Goal: Task Accomplishment & Management: Use online tool/utility

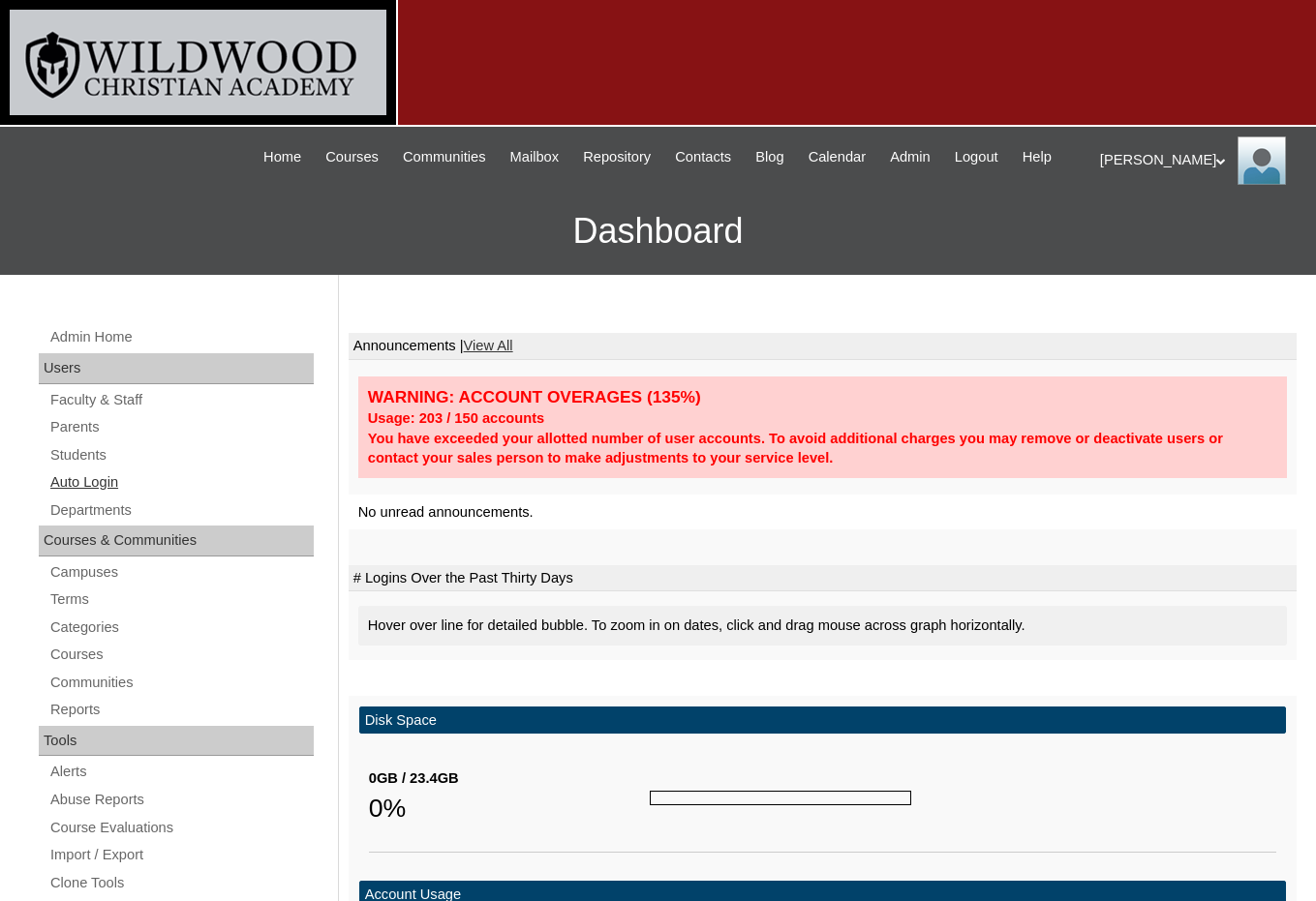
click at [89, 478] on link "Auto Login" at bounding box center [181, 483] width 266 height 24
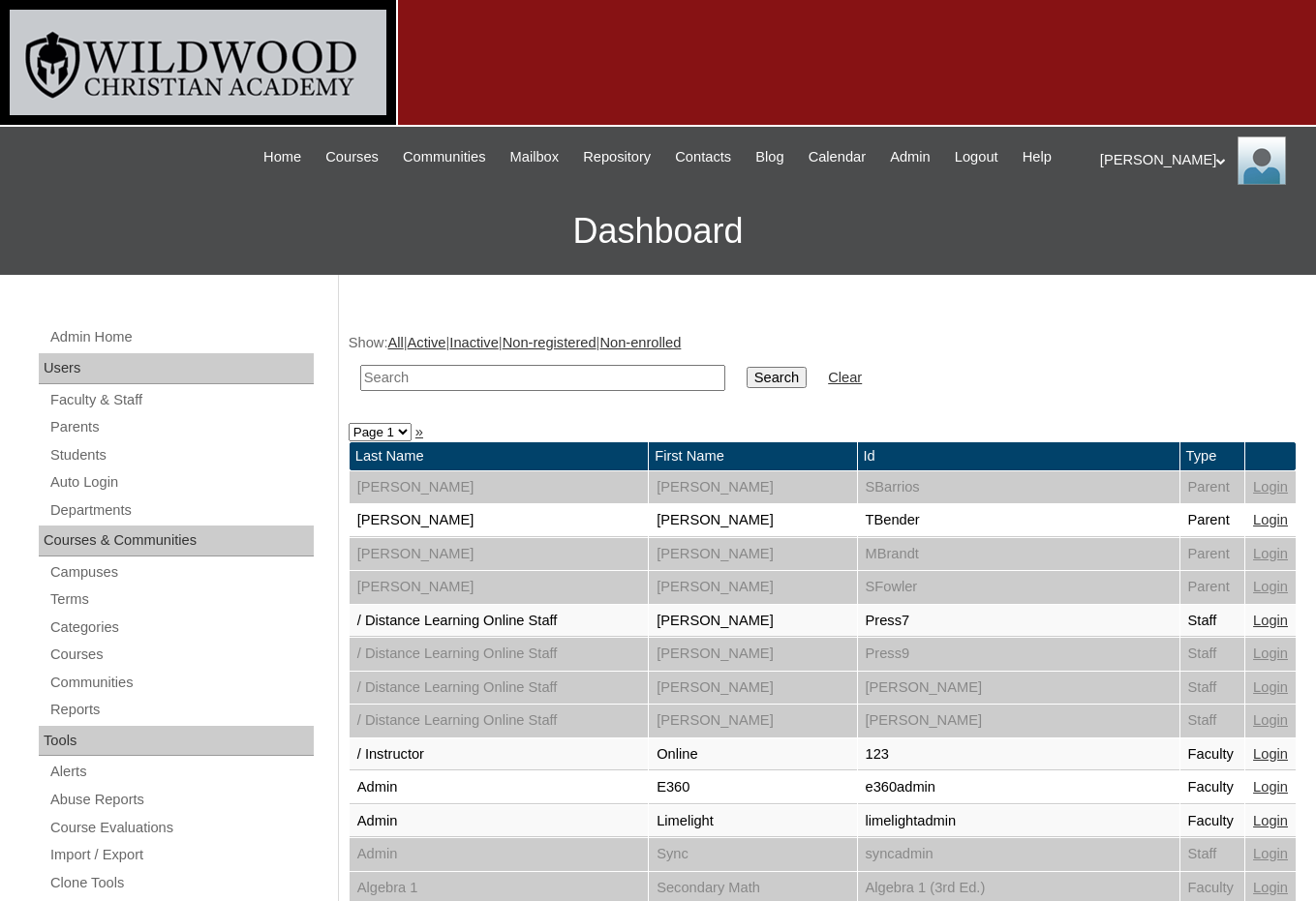
click at [494, 381] on input "text" at bounding box center [542, 378] width 365 height 26
type input "dena"
click at [747, 367] on input "Search" at bounding box center [777, 378] width 60 height 21
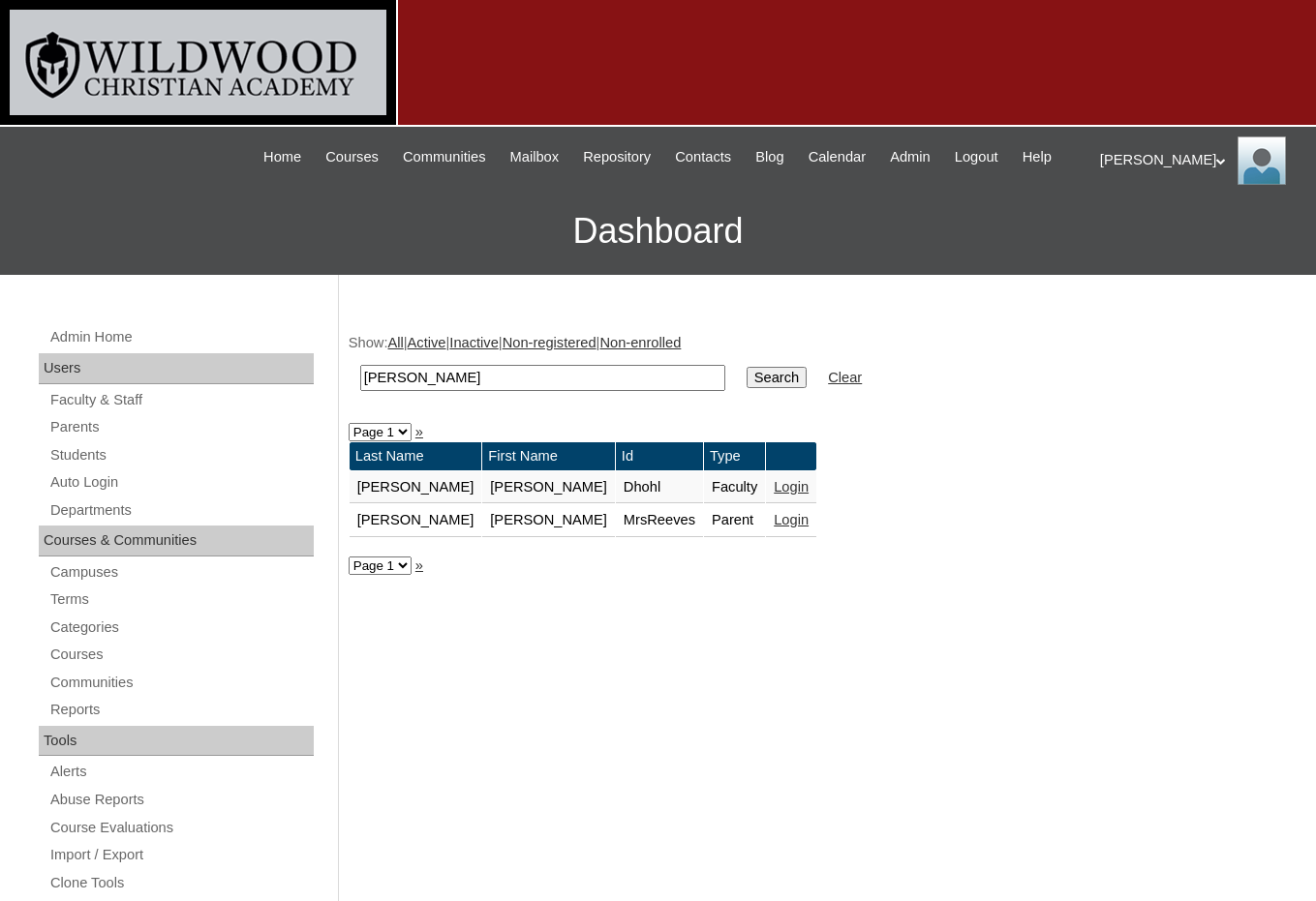
click at [774, 522] on link "Login" at bounding box center [791, 520] width 35 height 16
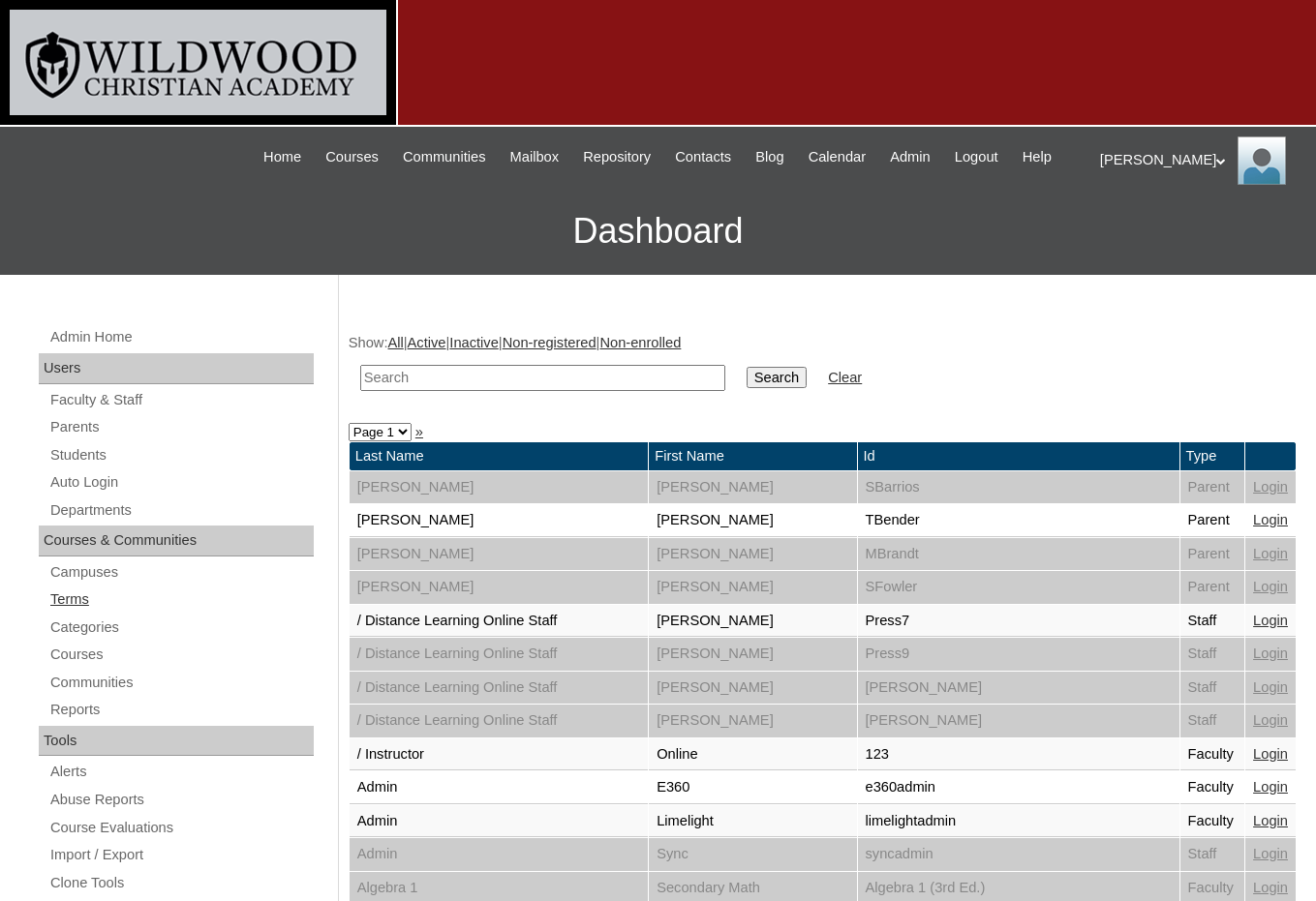
click at [86, 592] on link "Terms" at bounding box center [181, 599] width 266 height 24
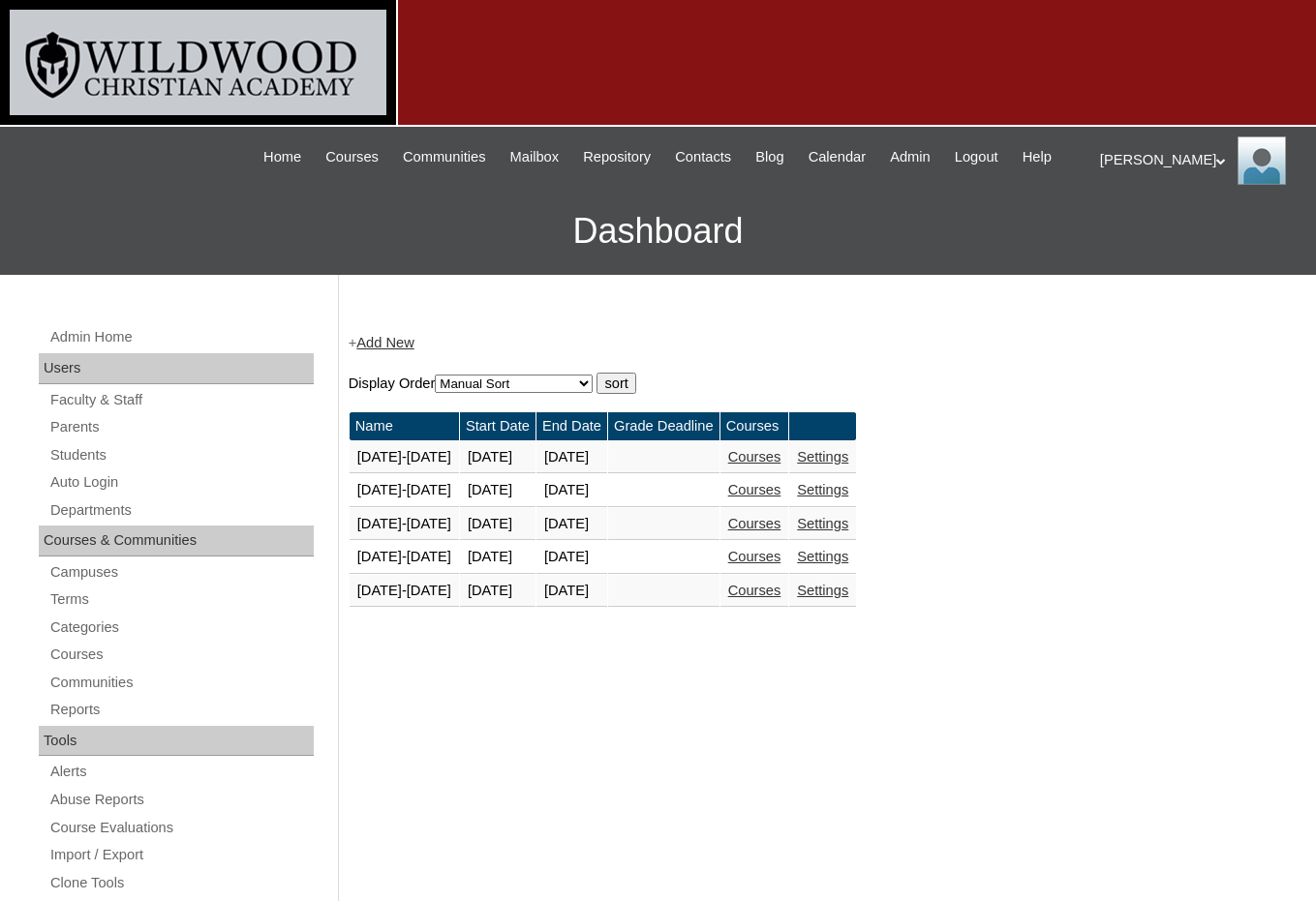
click at [773, 591] on link "Courses" at bounding box center [754, 591] width 54 height 16
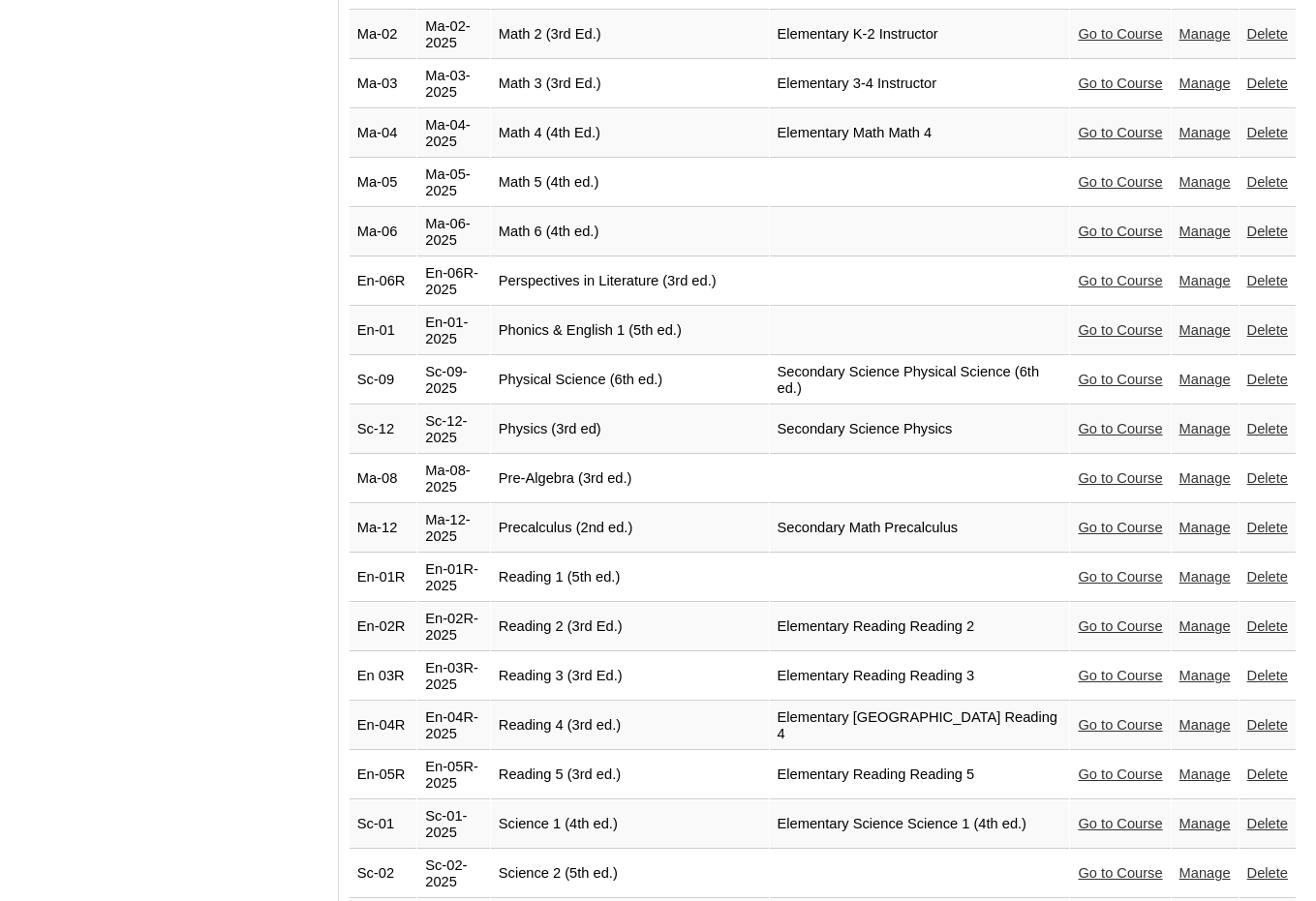
scroll to position [3676, 0]
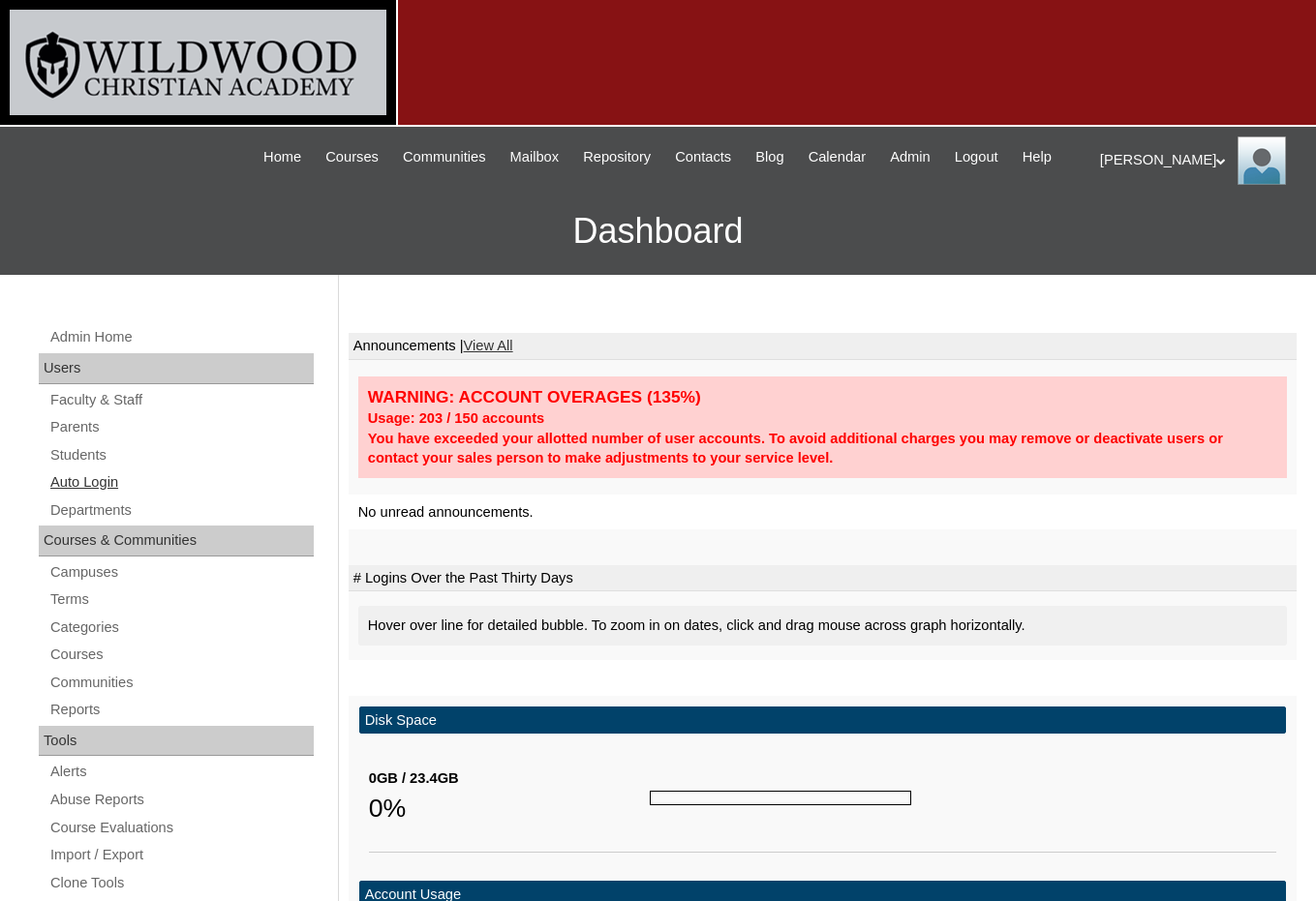
click at [78, 479] on link "Auto Login" at bounding box center [181, 483] width 266 height 24
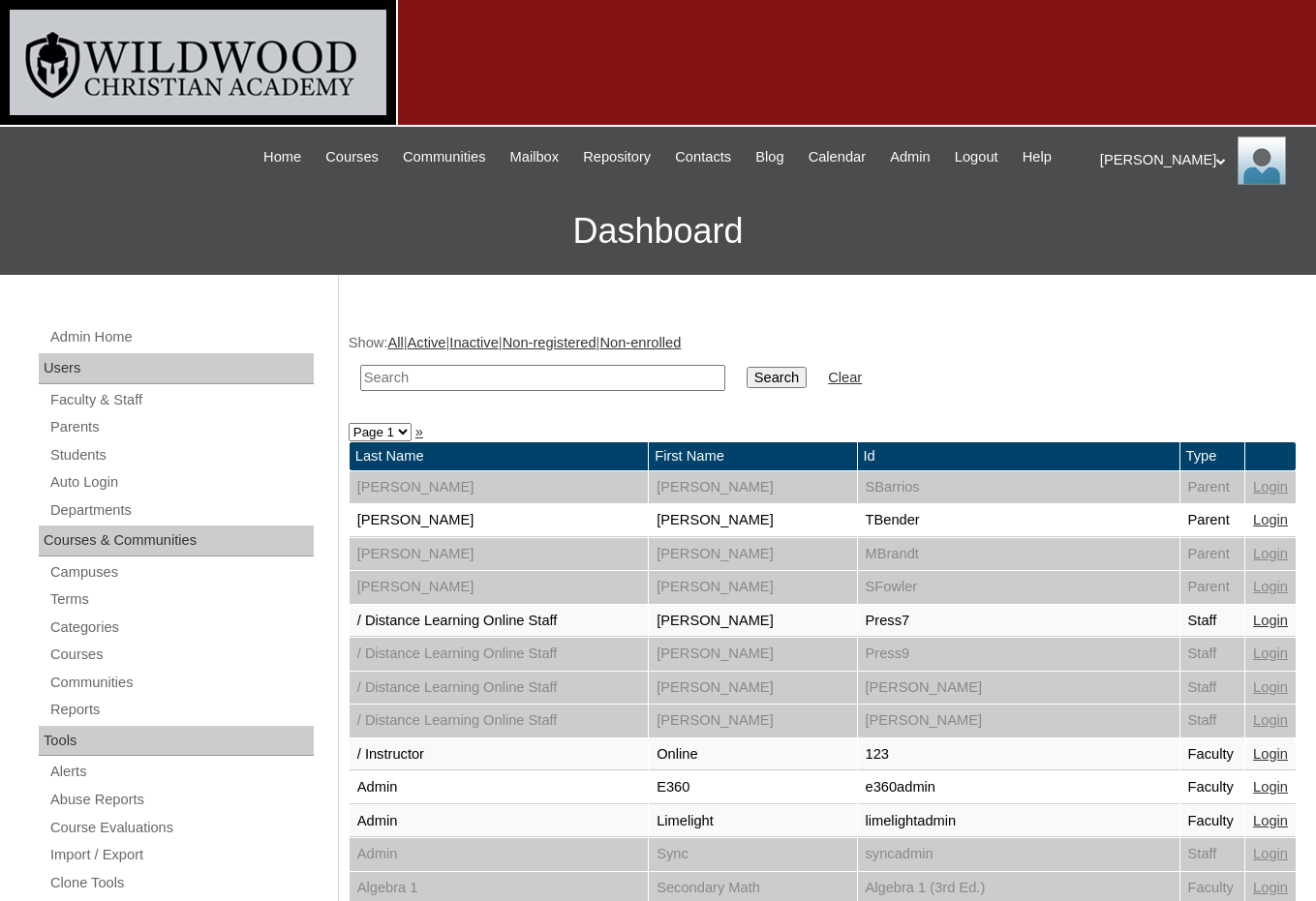
click at [416, 375] on input "text" at bounding box center [542, 378] width 365 height 26
type input "dena"
click at [747, 367] on input "Search" at bounding box center [777, 378] width 60 height 21
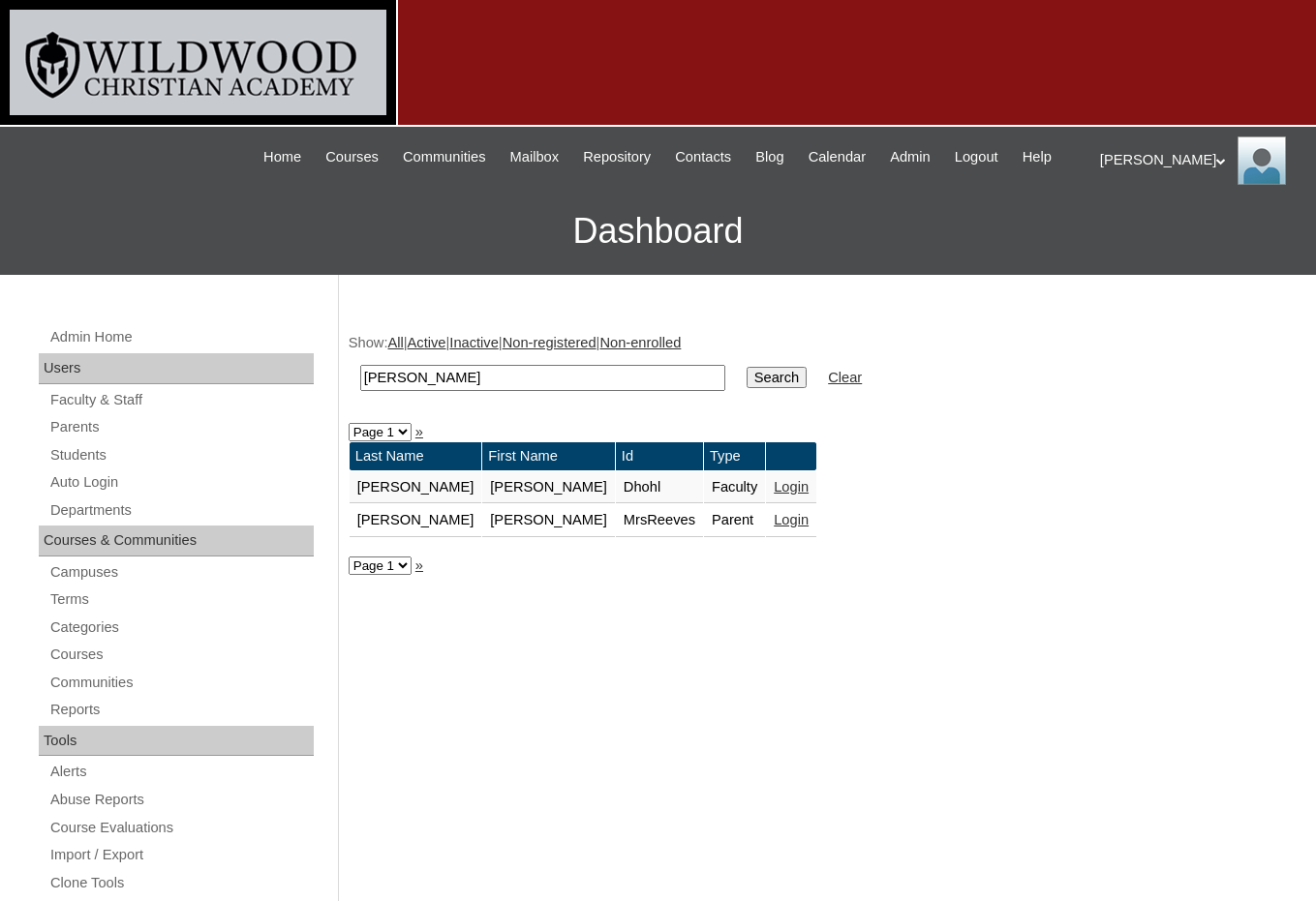
click at [774, 521] on link "Login" at bounding box center [791, 520] width 35 height 16
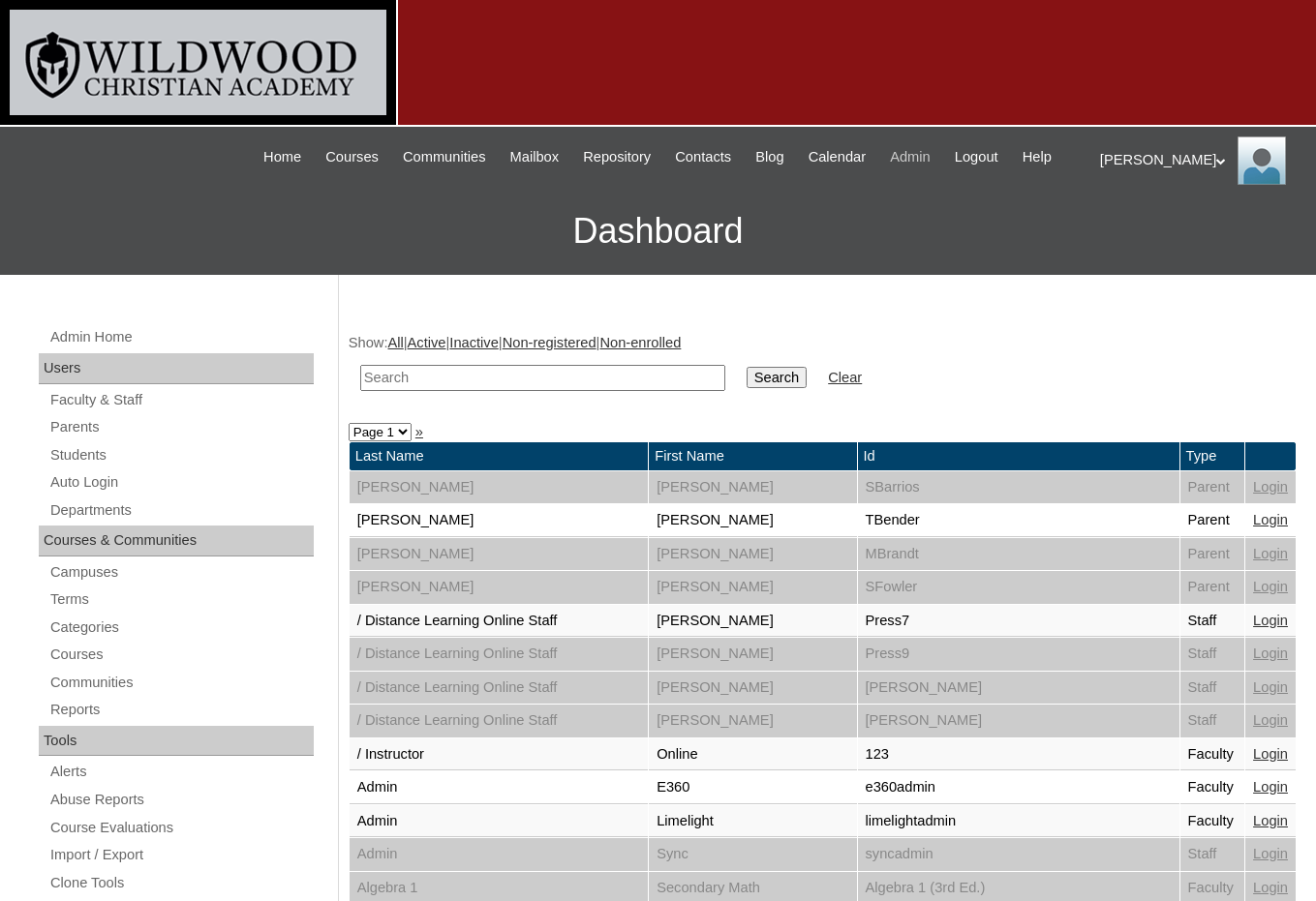
click at [901, 162] on span "Admin" at bounding box center [911, 157] width 41 height 22
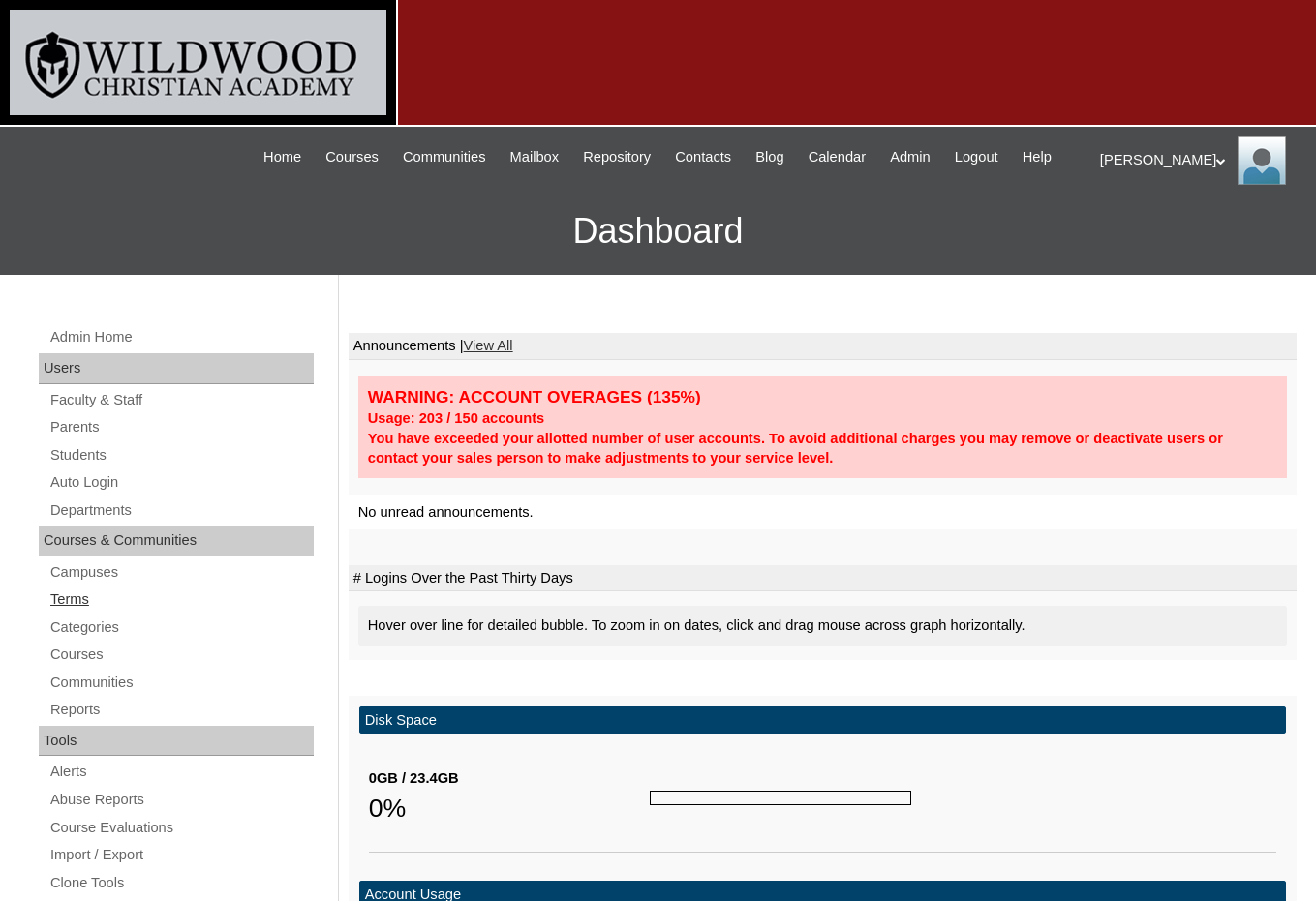
click at [93, 592] on link "Terms" at bounding box center [181, 599] width 266 height 24
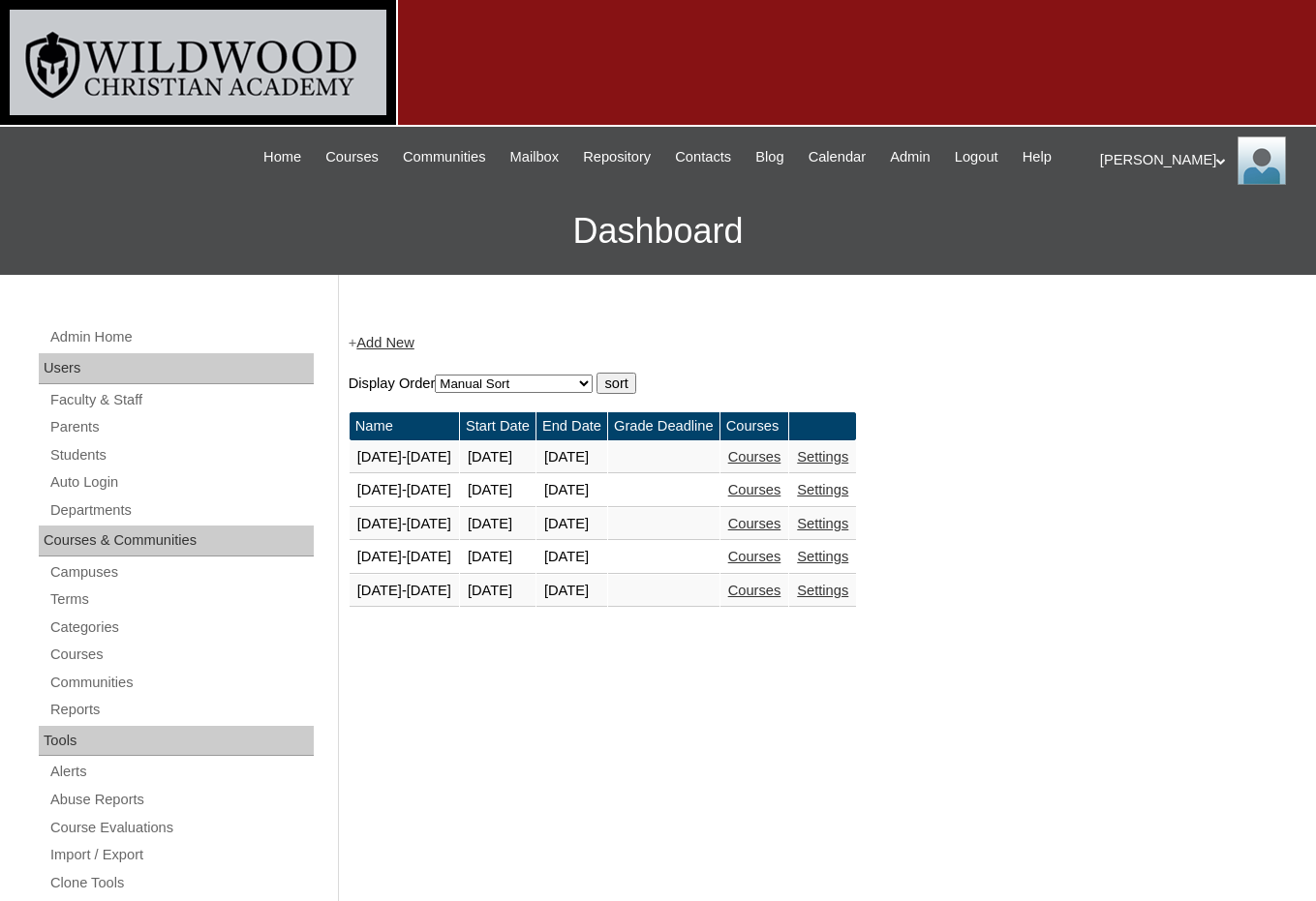
click at [756, 586] on link "Courses" at bounding box center [754, 591] width 54 height 16
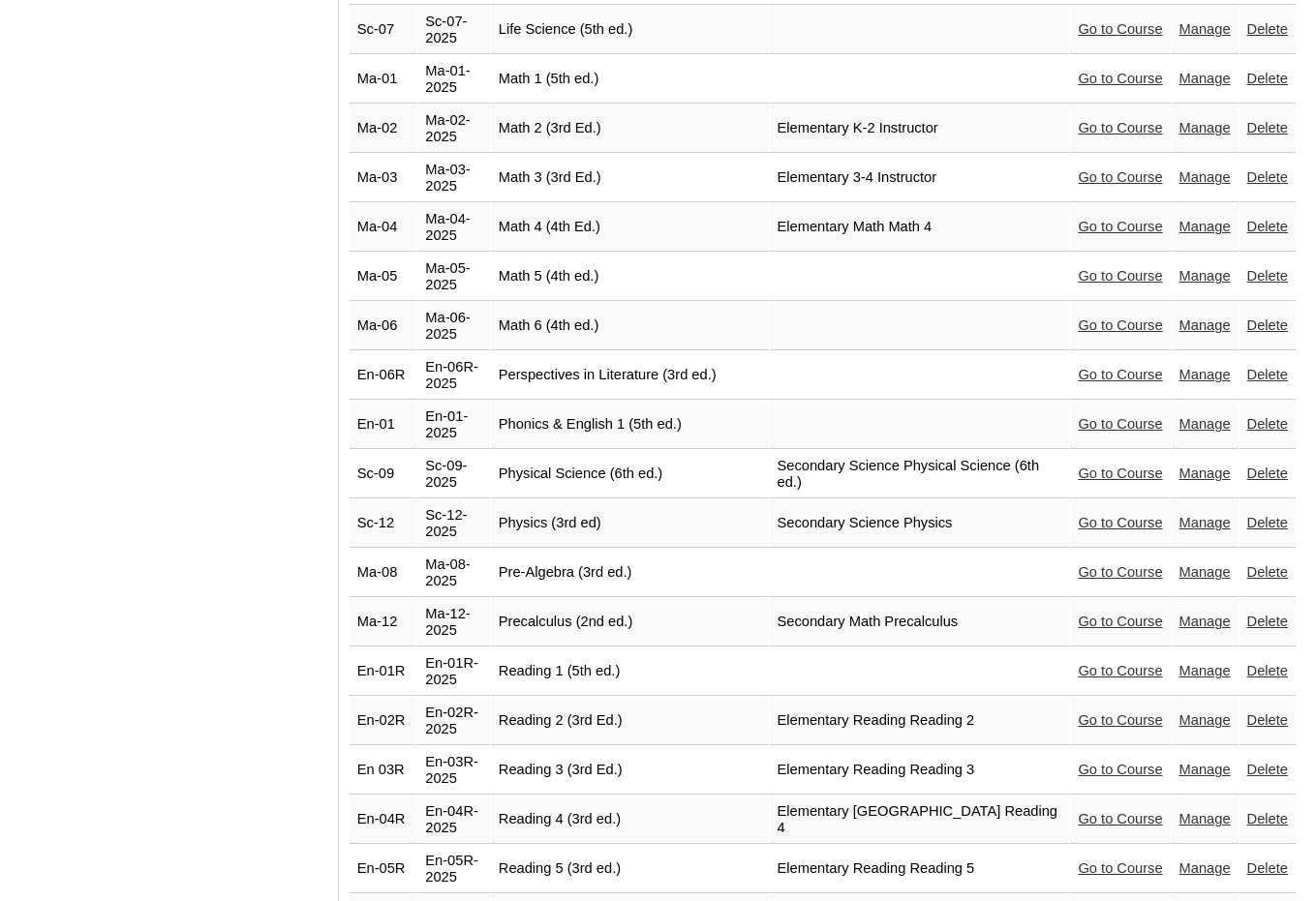
scroll to position [3676, 0]
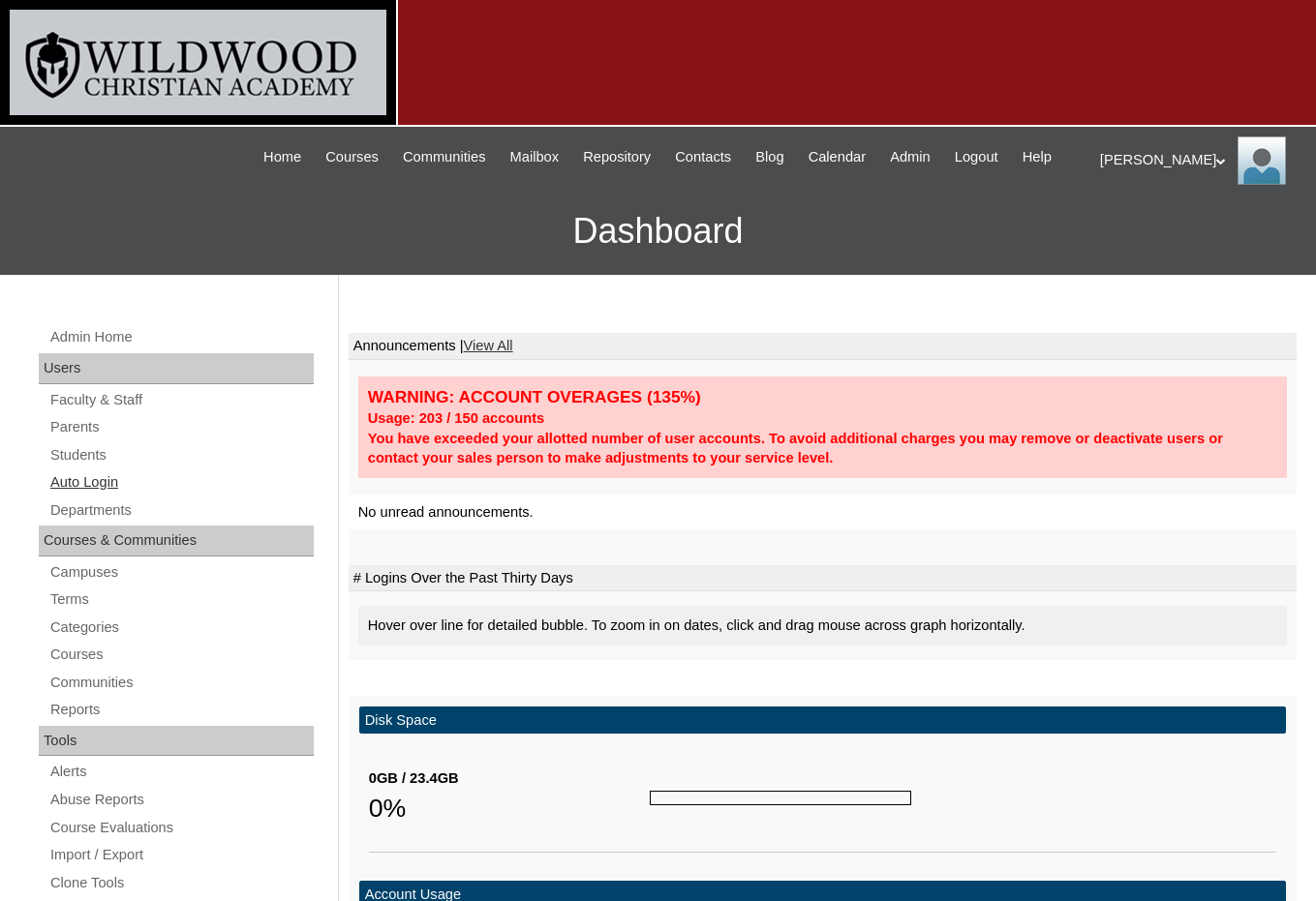
click at [138, 480] on link "Auto Login" at bounding box center [181, 483] width 266 height 24
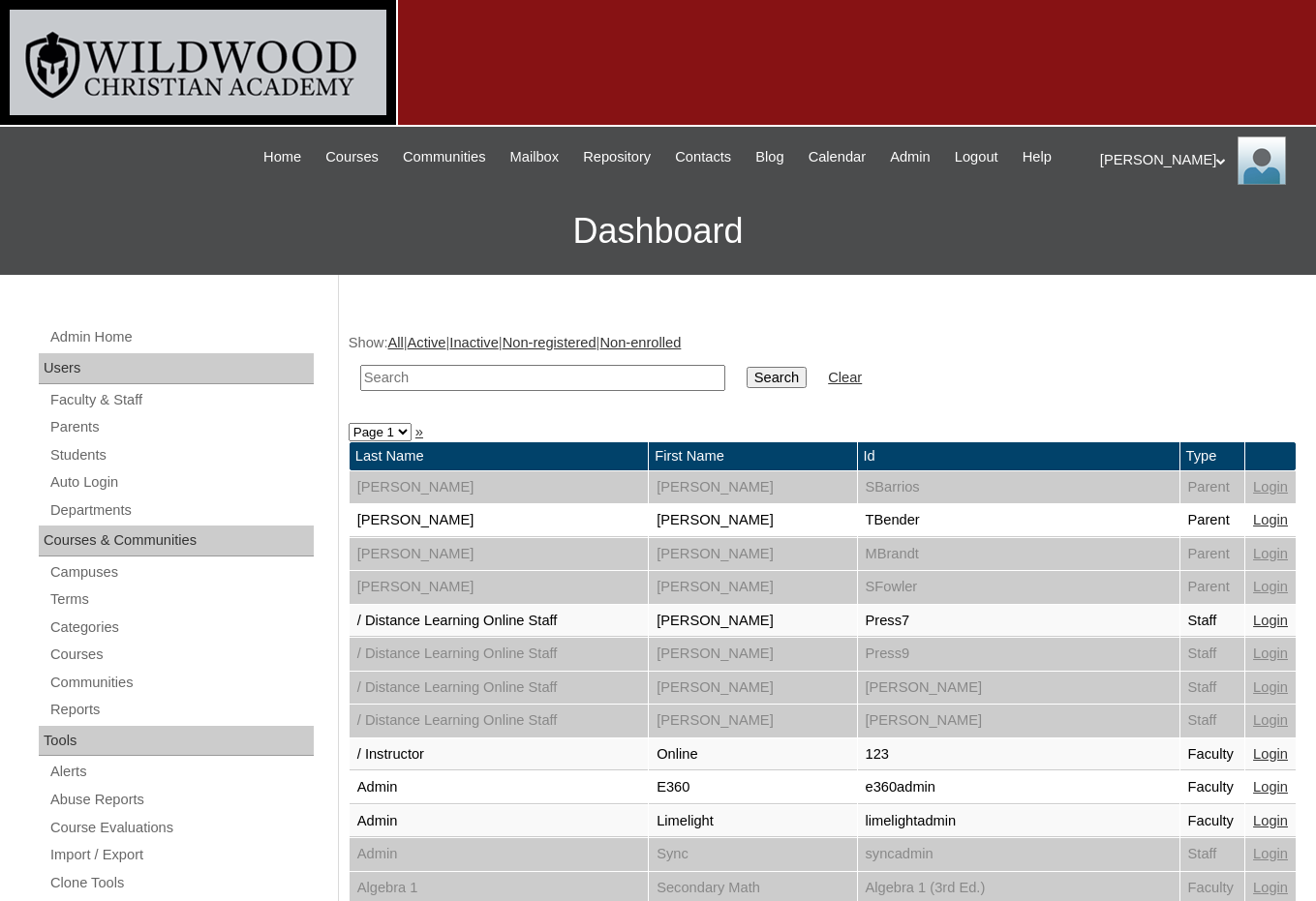
click at [413, 387] on input "text" at bounding box center [542, 378] width 365 height 26
type input "[PERSON_NAME]"
click at [747, 381] on input "Search" at bounding box center [777, 378] width 60 height 21
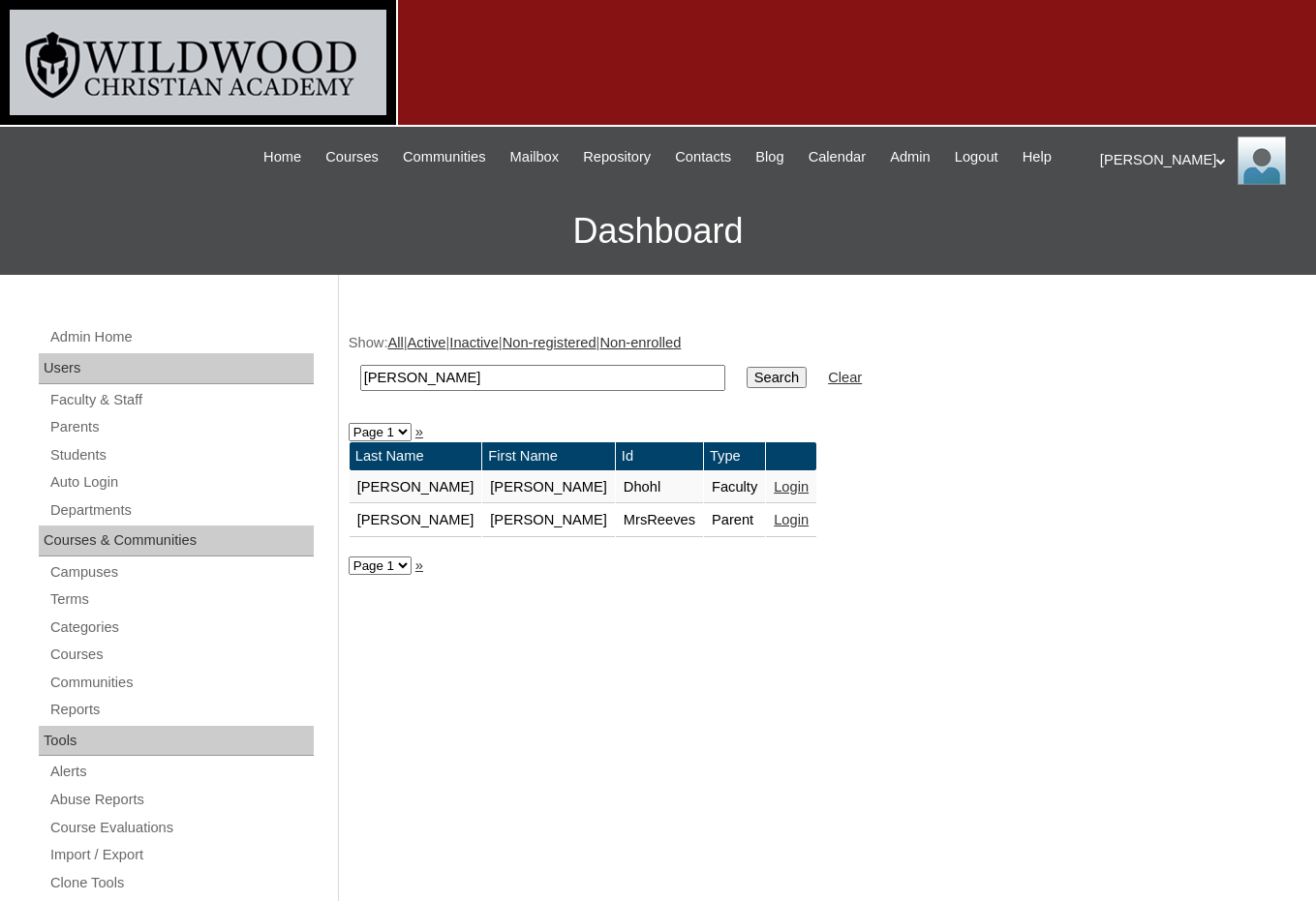
scroll to position [97, 0]
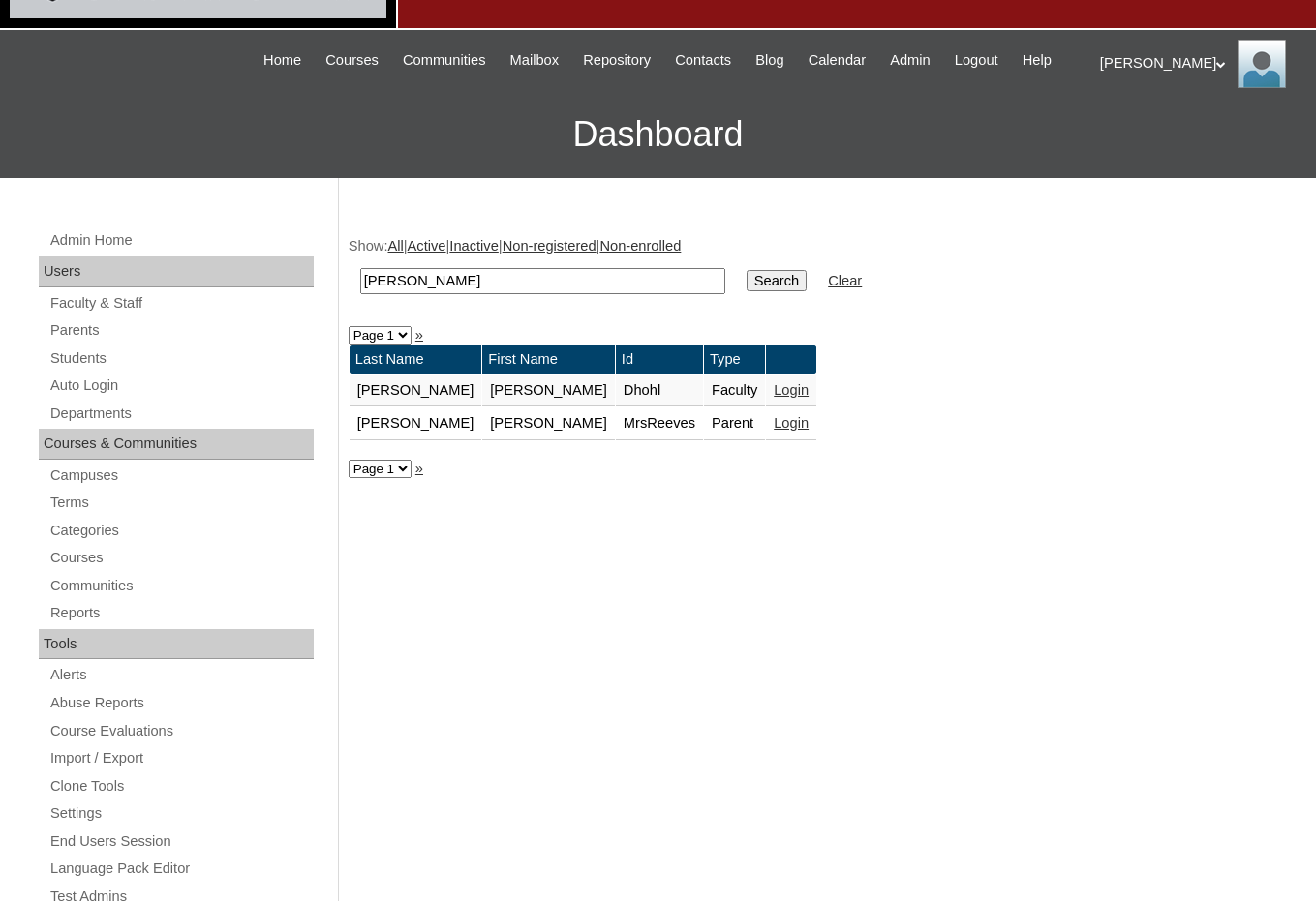
click at [774, 419] on link "Login" at bounding box center [791, 423] width 35 height 16
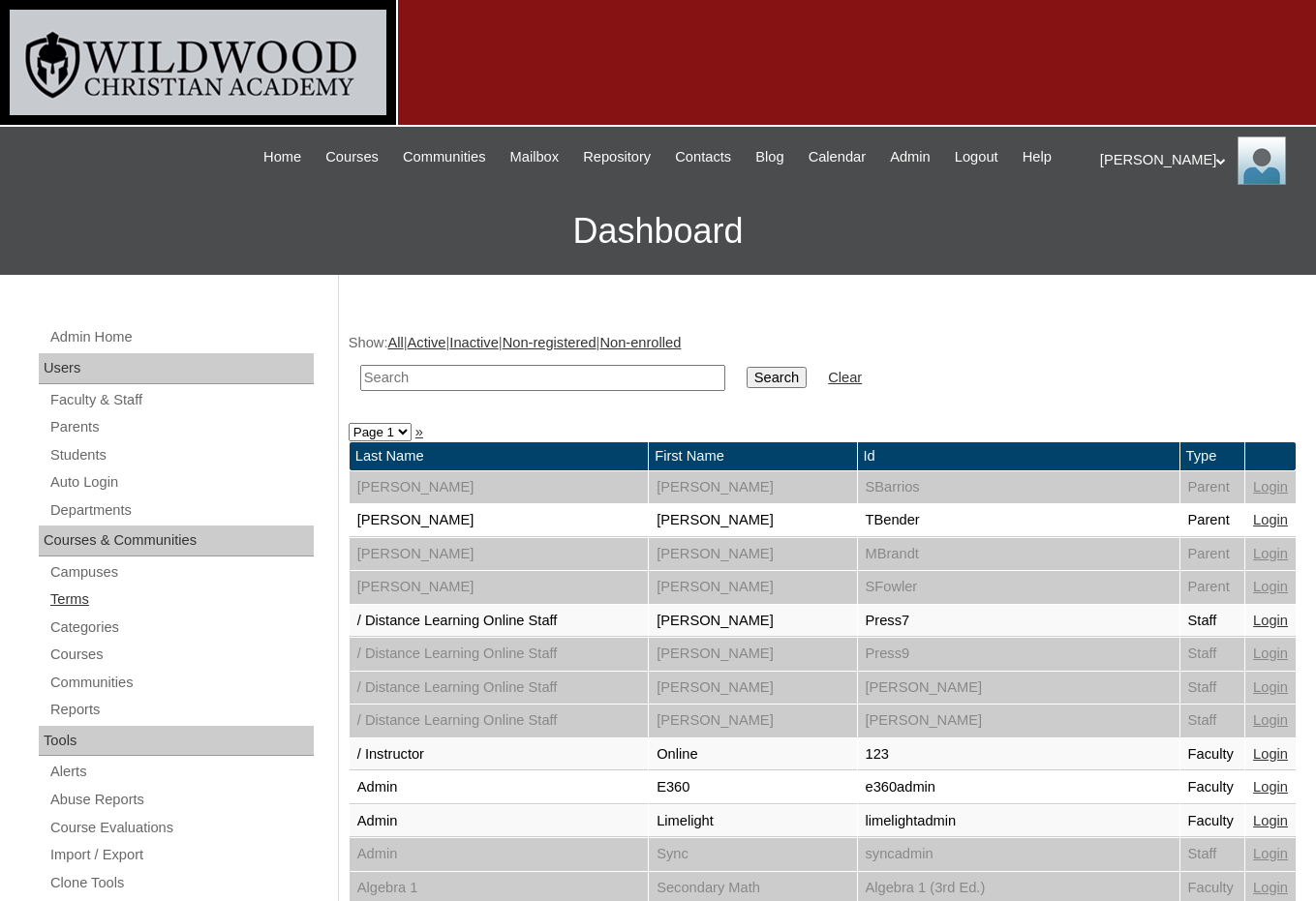
click at [57, 599] on link "Terms" at bounding box center [181, 599] width 266 height 24
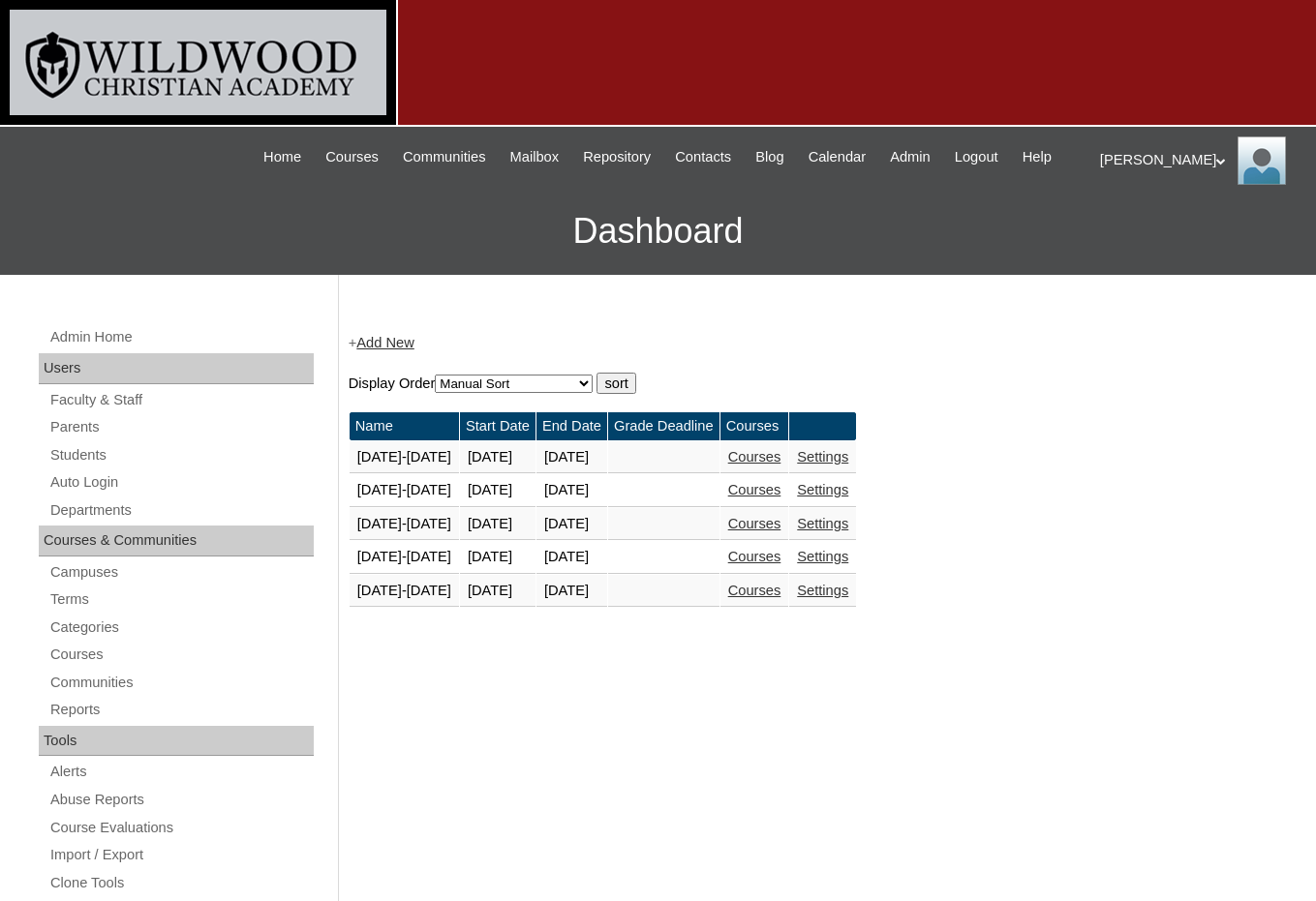
click at [762, 596] on link "Courses" at bounding box center [754, 591] width 54 height 16
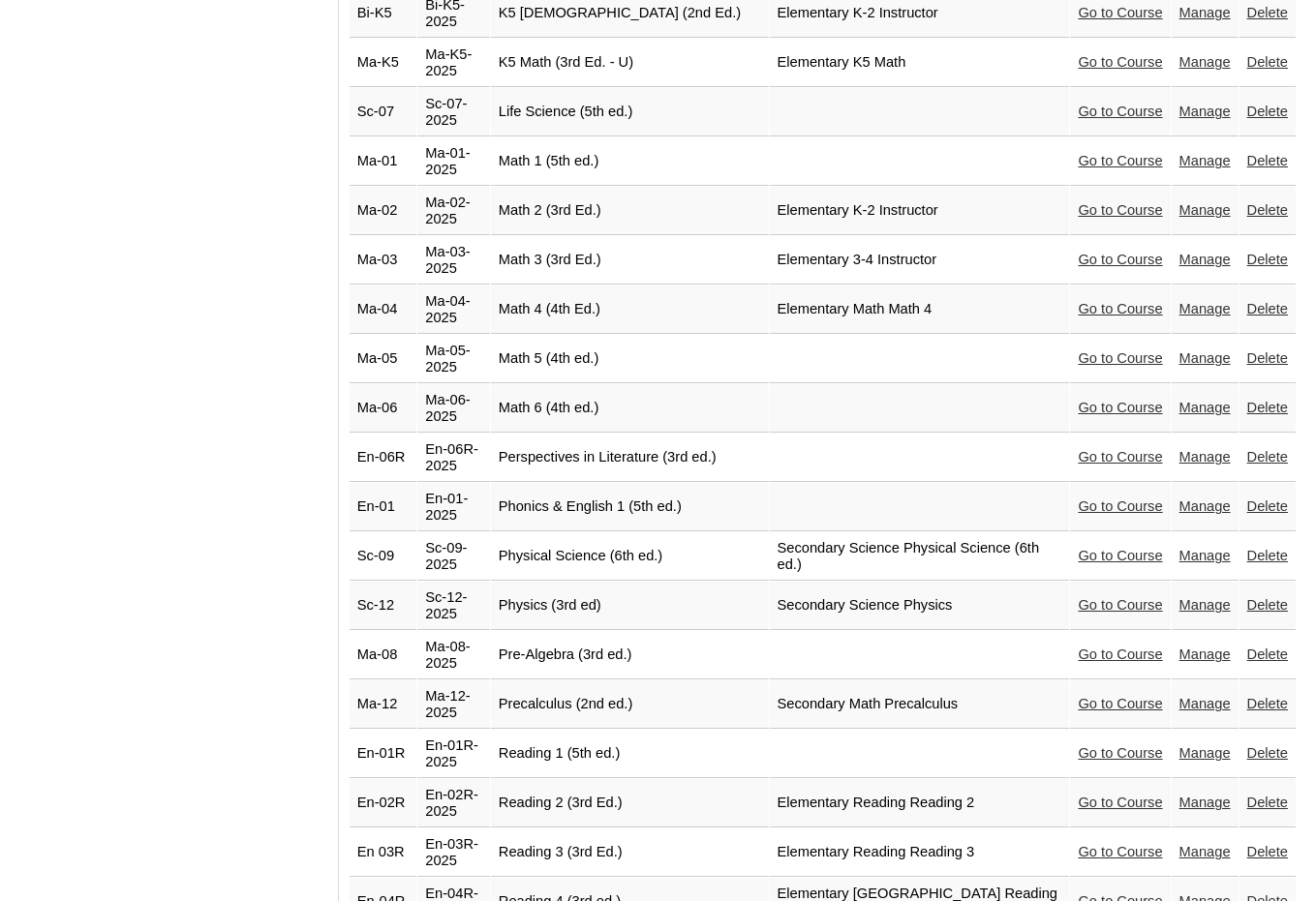
scroll to position [3676, 0]
